Goal: Task Accomplishment & Management: Manage account settings

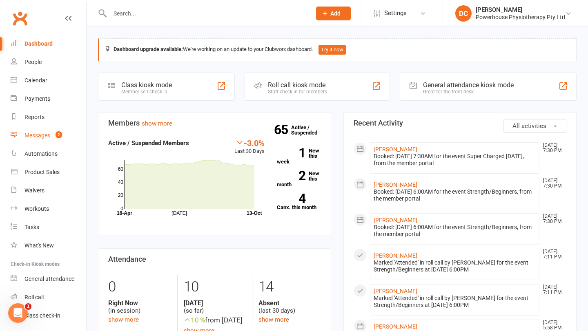
click at [43, 136] on div "Messages" at bounding box center [37, 135] width 26 height 7
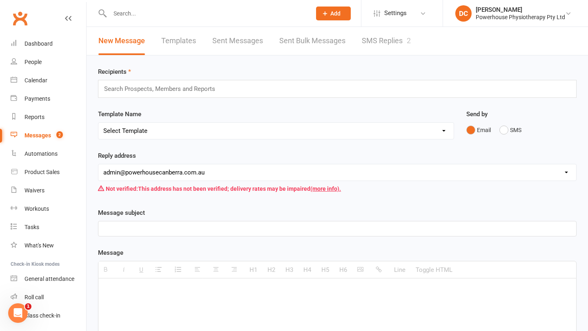
click at [382, 40] on link "SMS Replies 2" at bounding box center [386, 41] width 49 height 28
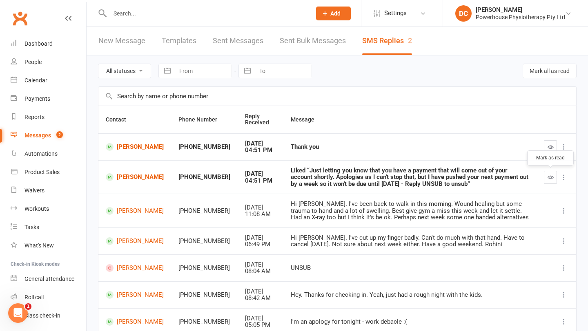
click at [549, 179] on icon "button" at bounding box center [550, 177] width 6 height 6
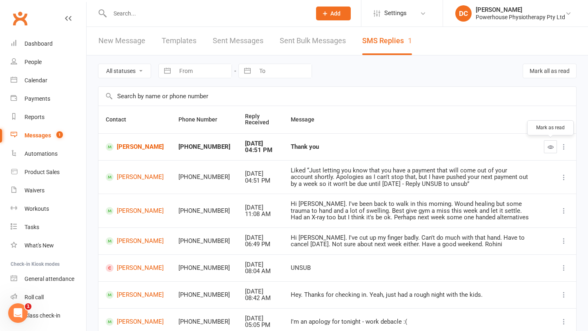
click at [547, 149] on button "button" at bounding box center [550, 146] width 13 height 13
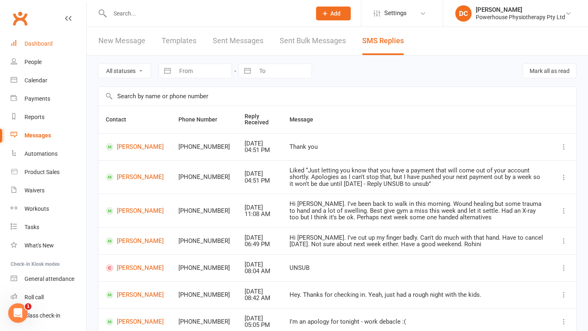
click at [46, 44] on div "Dashboard" at bounding box center [38, 43] width 28 height 7
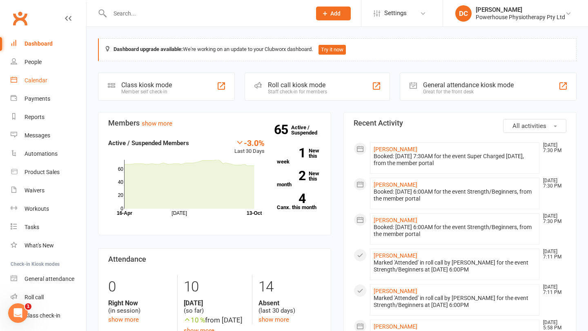
click at [36, 78] on div "Calendar" at bounding box center [35, 80] width 23 height 7
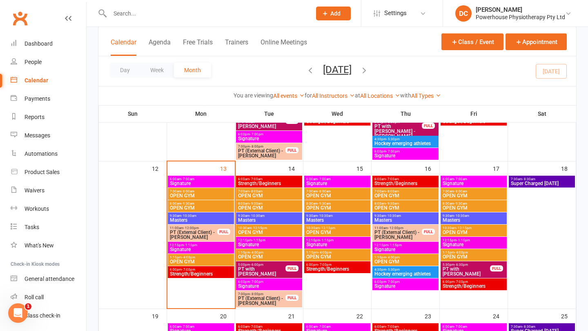
scroll to position [315, 0]
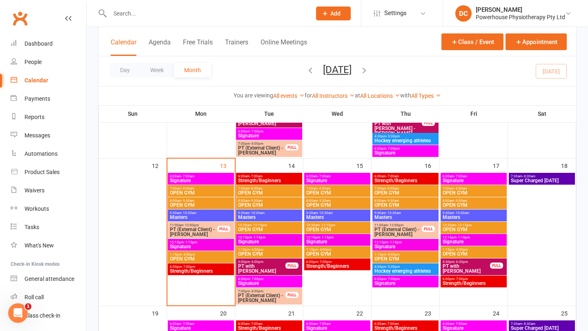
click at [271, 267] on span "PT with [PERSON_NAME]" at bounding box center [262, 269] width 48 height 10
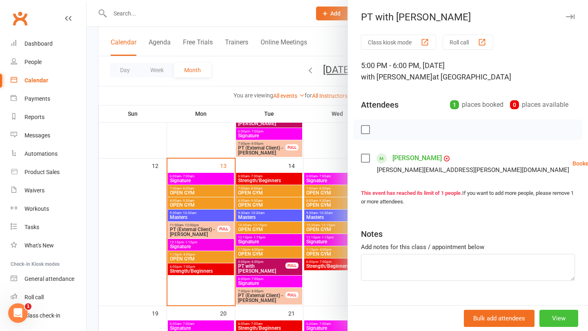
click at [560, 318] on button "View" at bounding box center [558, 318] width 39 height 17
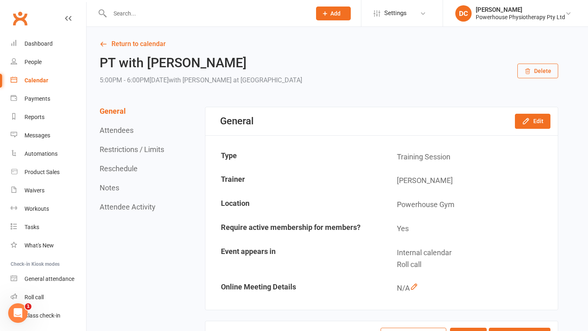
click at [548, 72] on button "Delete" at bounding box center [537, 71] width 41 height 15
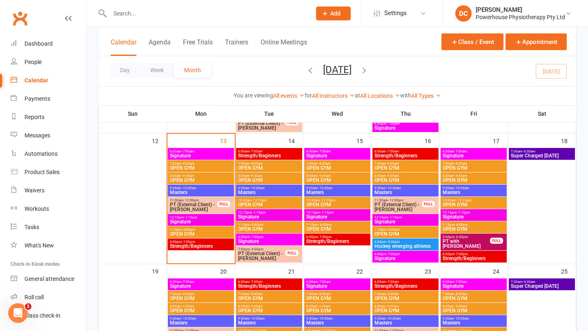
scroll to position [339, 0]
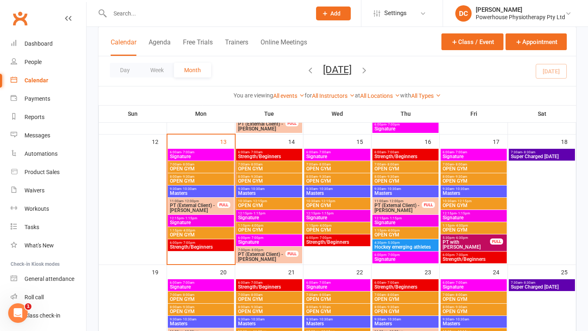
click at [292, 155] on span "Strength/Beginners" at bounding box center [269, 156] width 63 height 5
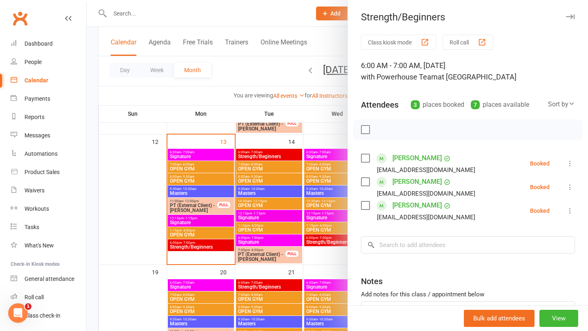
click at [571, 16] on icon "button" at bounding box center [570, 16] width 9 height 5
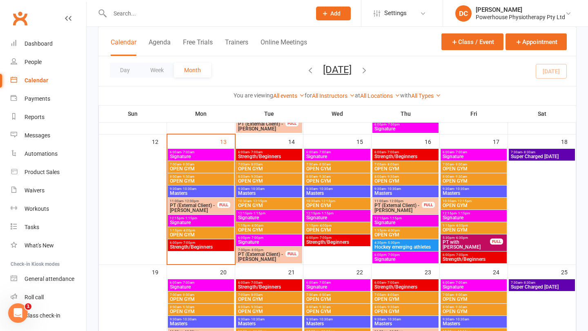
click at [350, 156] on span "Signature" at bounding box center [337, 156] width 63 height 5
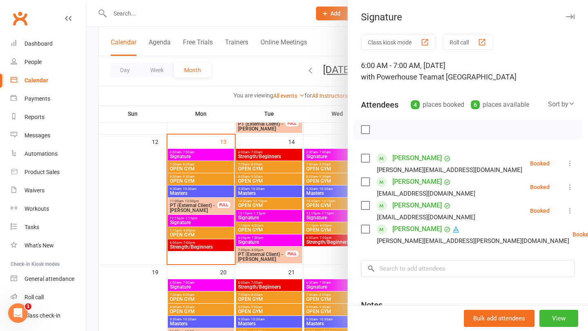
click at [572, 18] on icon "button" at bounding box center [570, 16] width 9 height 5
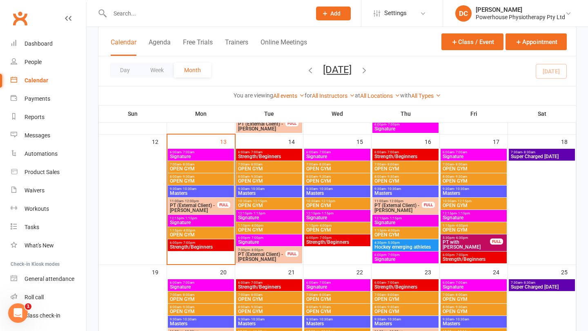
click at [426, 154] on span "Strength/Beginners" at bounding box center [405, 156] width 63 height 5
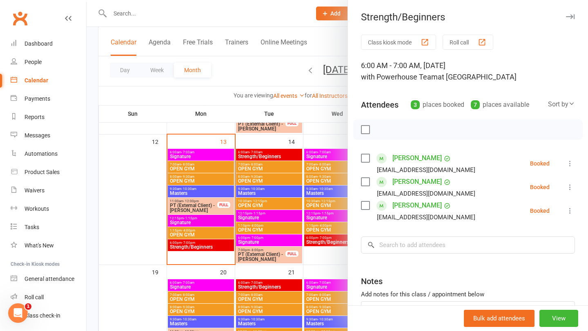
click at [569, 15] on icon "button" at bounding box center [570, 16] width 9 height 5
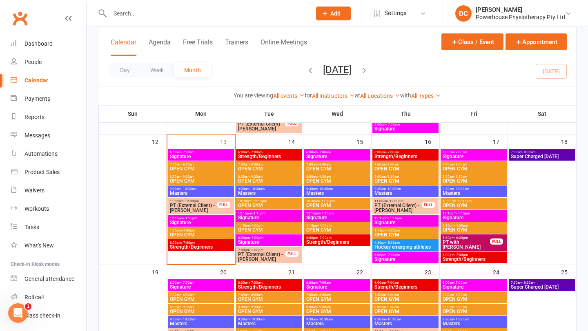
click at [464, 158] on span "Signature" at bounding box center [473, 156] width 63 height 5
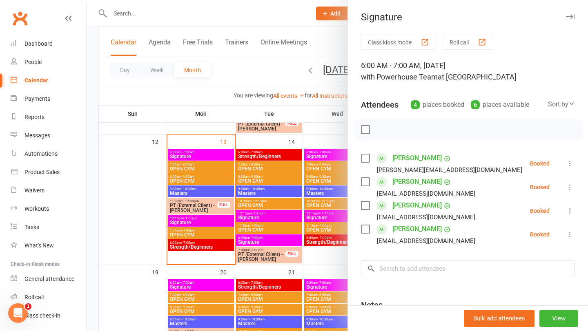
click at [569, 18] on icon "button" at bounding box center [570, 16] width 9 height 5
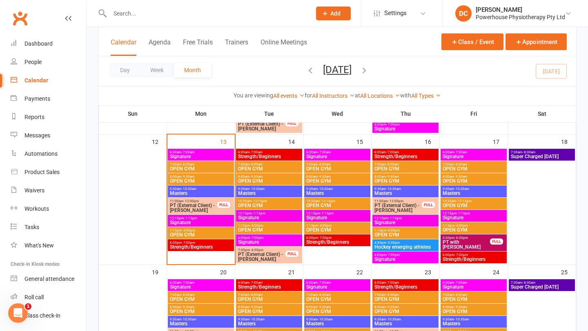
click at [526, 156] on span "Super Charged [DATE]" at bounding box center [541, 156] width 63 height 5
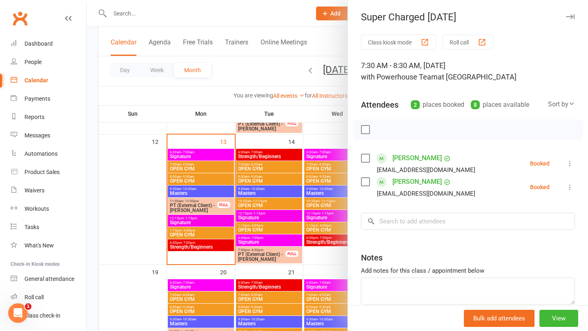
click at [569, 15] on icon "button" at bounding box center [570, 16] width 9 height 5
